Goal: Task Accomplishment & Management: Manage account settings

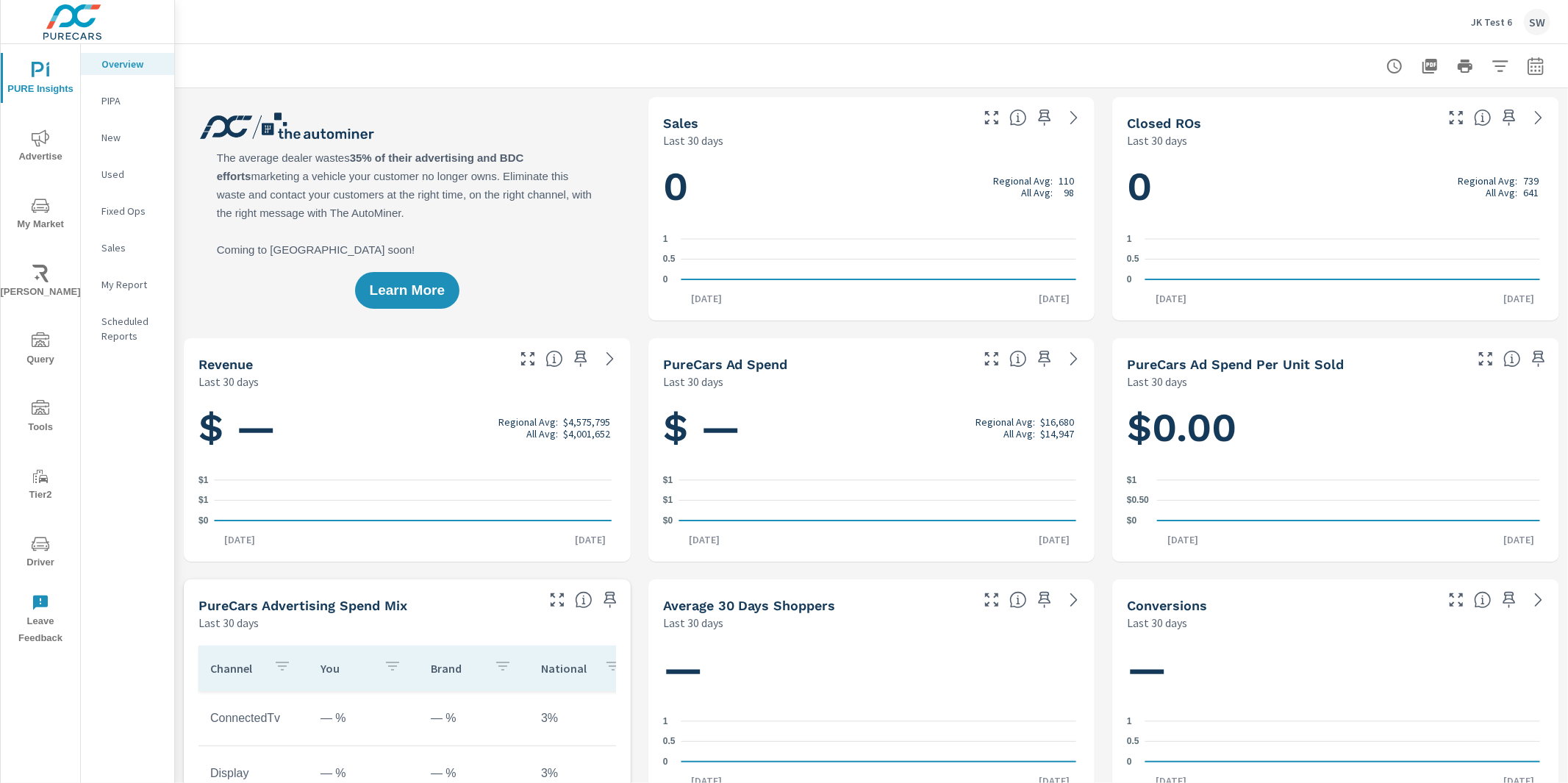
click at [1493, 17] on p "JK Test 6" at bounding box center [1491, 22] width 41 height 13
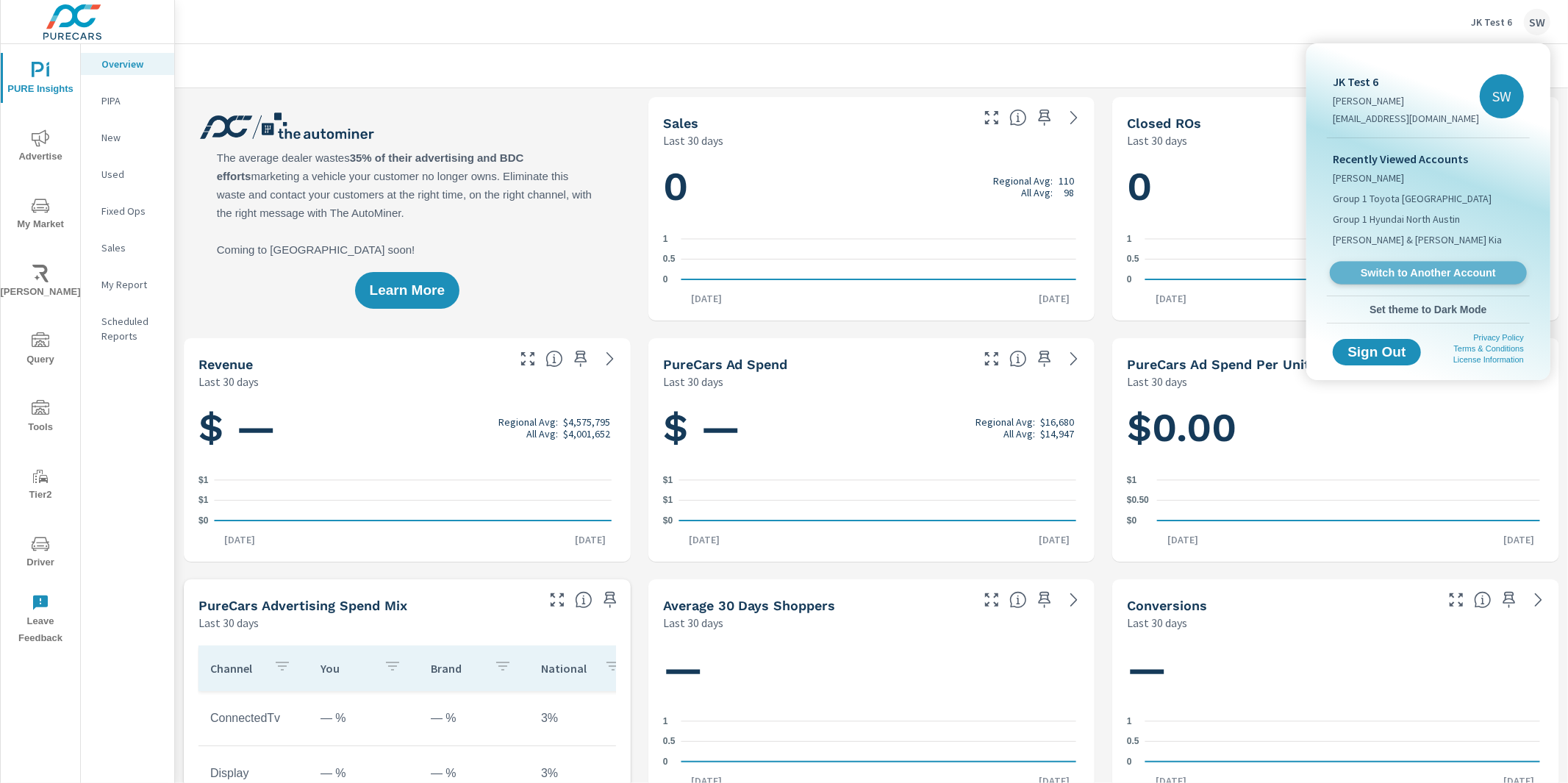
click at [1434, 262] on link "Switch to Another Account" at bounding box center [1428, 274] width 197 height 23
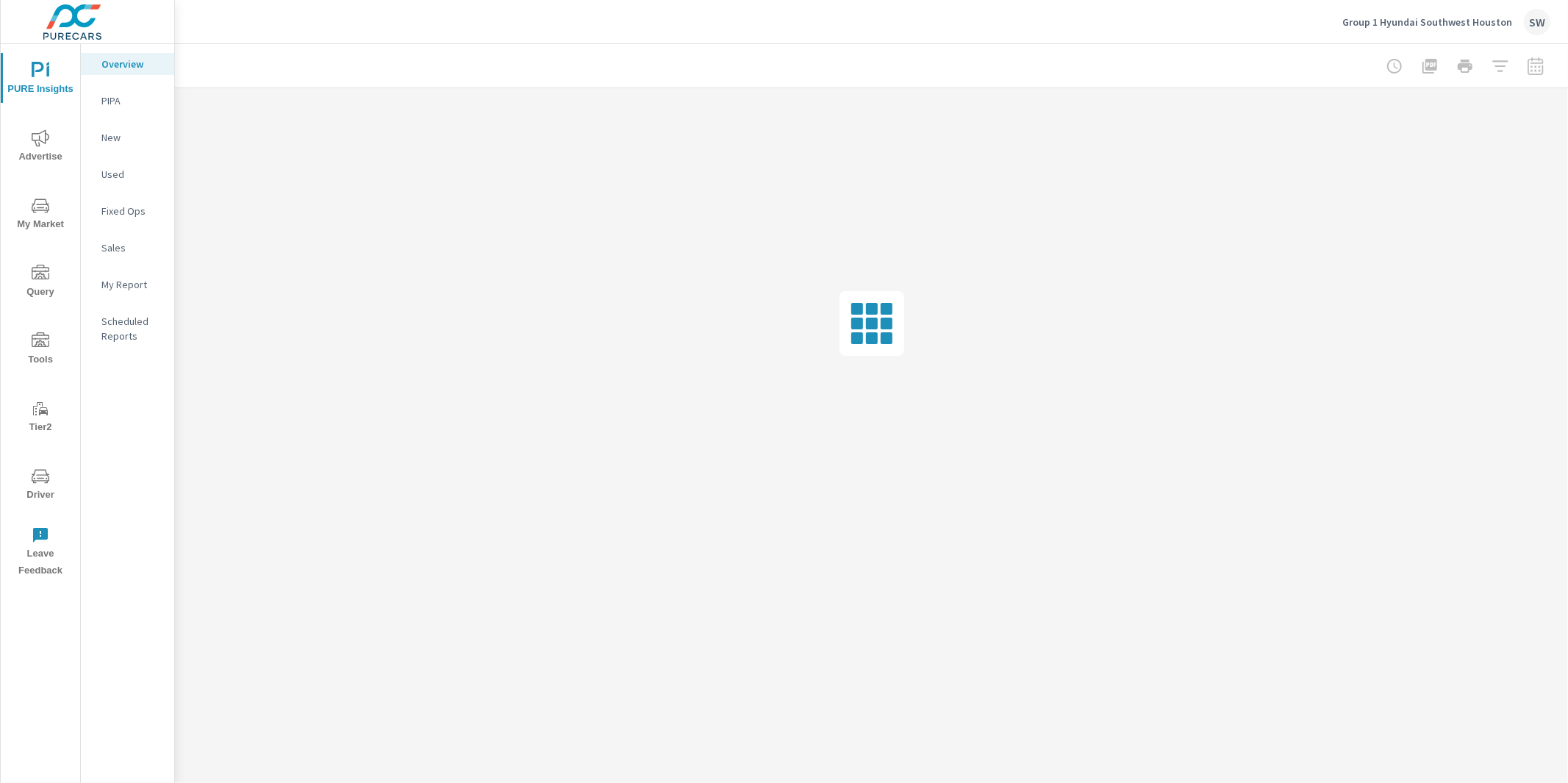
click at [41, 347] on icon "nav menu" at bounding box center [39, 340] width 17 height 17
click at [140, 222] on p "Feed Resolver" at bounding box center [131, 233] width 61 height 30
